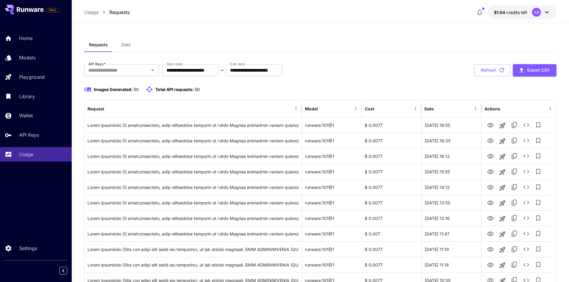
click at [181, 90] on span "Total API requests:" at bounding box center [174, 89] width 39 height 5
click at [541, 69] on button "Export CSV" at bounding box center [535, 70] width 44 height 12
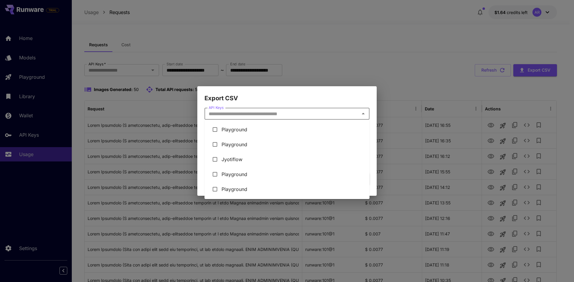
click at [287, 114] on input "API Keys" at bounding box center [282, 114] width 152 height 8
click at [232, 160] on li "Jyotiflow" at bounding box center [286, 159] width 165 height 15
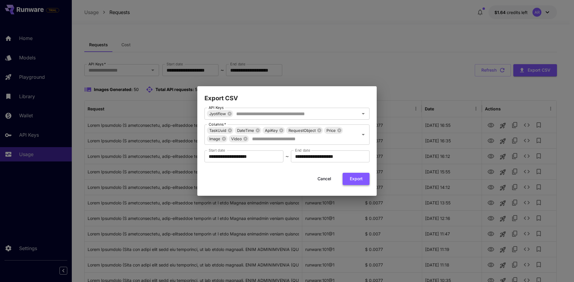
click at [352, 181] on button "Export" at bounding box center [355, 179] width 27 height 12
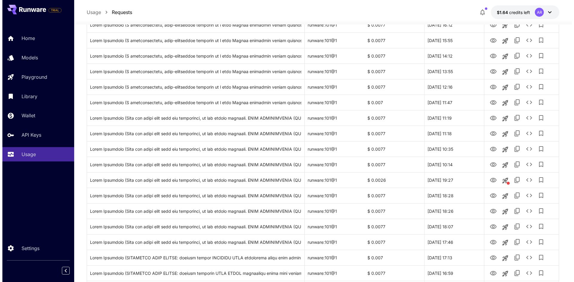
scroll to position [48, 0]
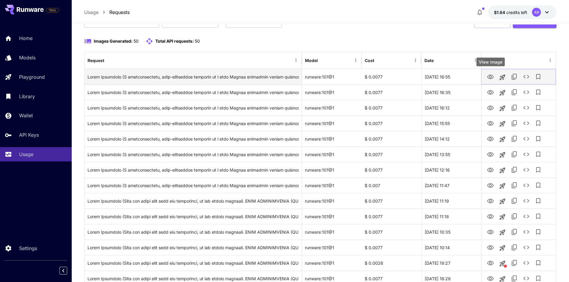
click at [492, 76] on icon "View Image" at bounding box center [490, 77] width 7 height 4
click at [527, 78] on icon "See details" at bounding box center [526, 76] width 7 height 7
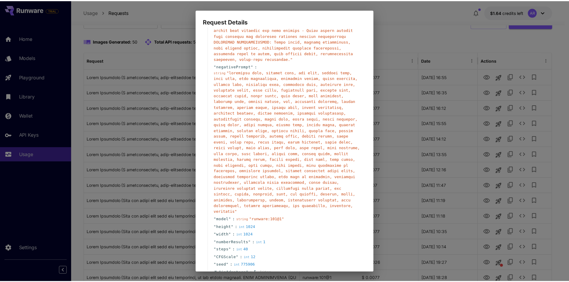
scroll to position [249, 0]
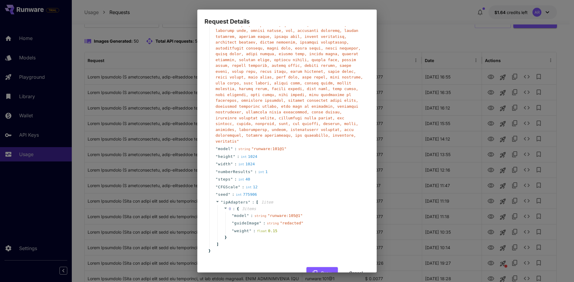
click at [524, 77] on div "Request Details { 12 item s " taskType " : string " imageInference " " taskUUID…" at bounding box center [287, 141] width 574 height 282
click at [319, 267] on button "Copy" at bounding box center [321, 273] width 31 height 12
drag, startPoint x: 353, startPoint y: 256, endPoint x: 369, endPoint y: 250, distance: 17.6
click at [353, 267] on button "Cancel" at bounding box center [355, 273] width 27 height 12
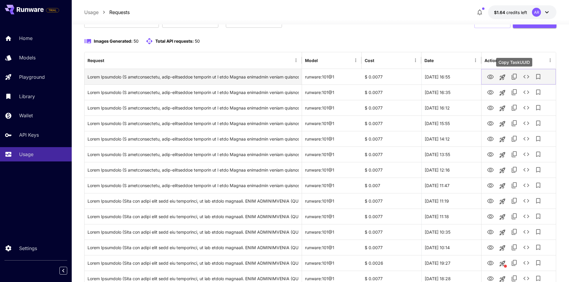
click at [516, 76] on icon "Copy TaskUUID" at bounding box center [514, 76] width 7 height 7
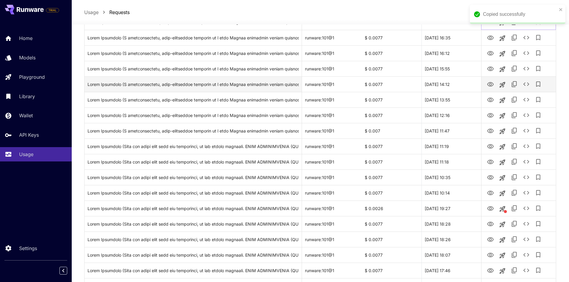
scroll to position [108, 0]
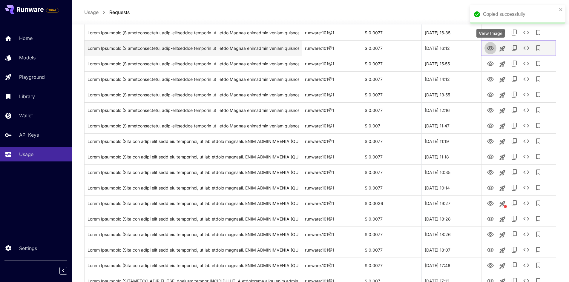
click at [493, 48] on icon "View Image" at bounding box center [490, 48] width 7 height 4
